Goal: Find specific page/section: Find specific page/section

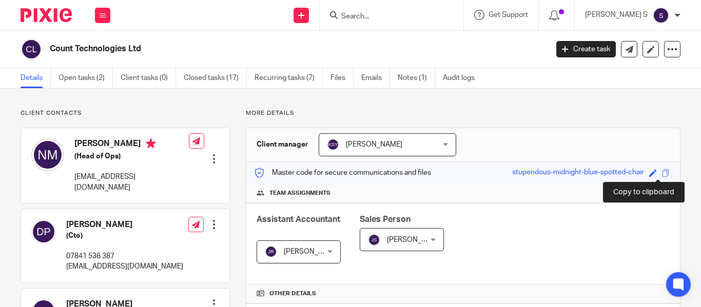
click at [662, 172] on span at bounding box center [666, 173] width 8 height 8
click at [662, 171] on span at bounding box center [666, 173] width 8 height 8
click at [376, 13] on input "Search" at bounding box center [386, 16] width 92 height 9
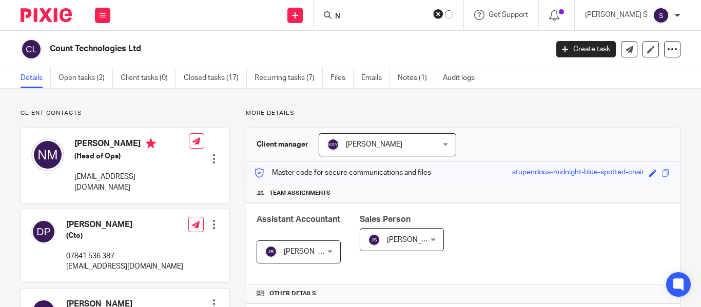
click at [378, 14] on input "N" at bounding box center [380, 16] width 92 height 9
click at [381, 17] on input "N" at bounding box center [386, 16] width 92 height 9
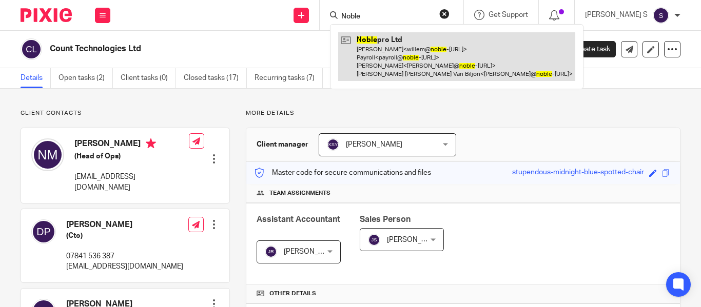
type input "Noble"
click at [432, 47] on link at bounding box center [456, 56] width 237 height 49
